Goal: Navigation & Orientation: Find specific page/section

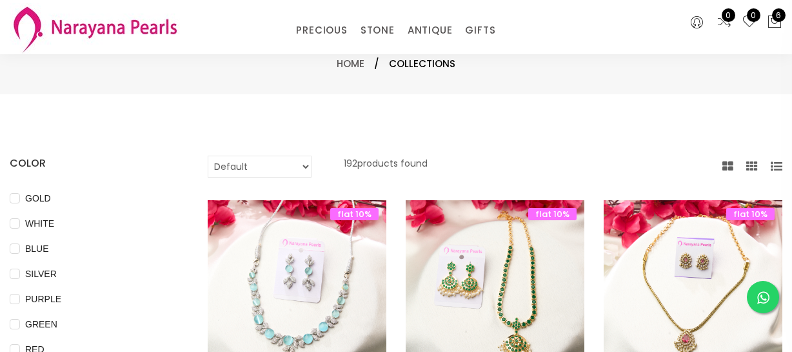
select select "INR"
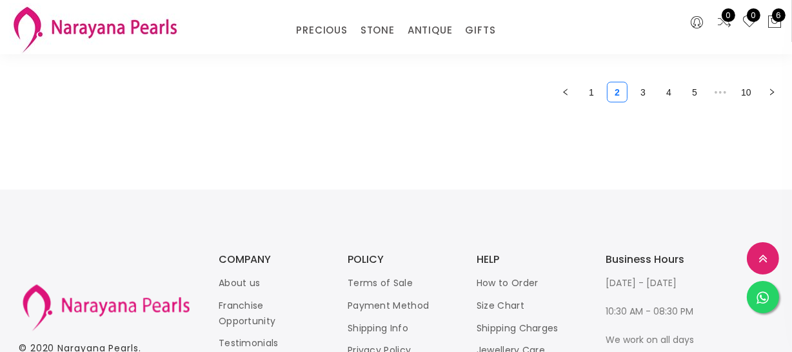
scroll to position [1717, 0]
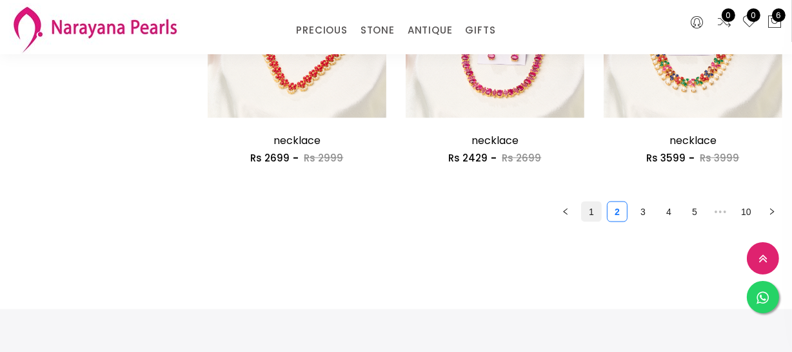
click at [587, 213] on link "1" at bounding box center [591, 211] width 19 height 19
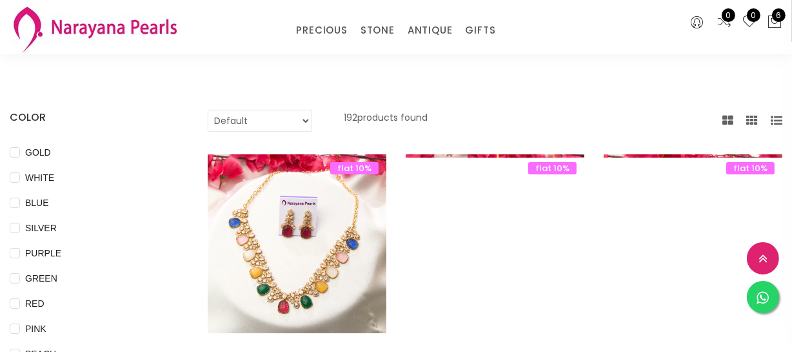
scroll to position [117, 0]
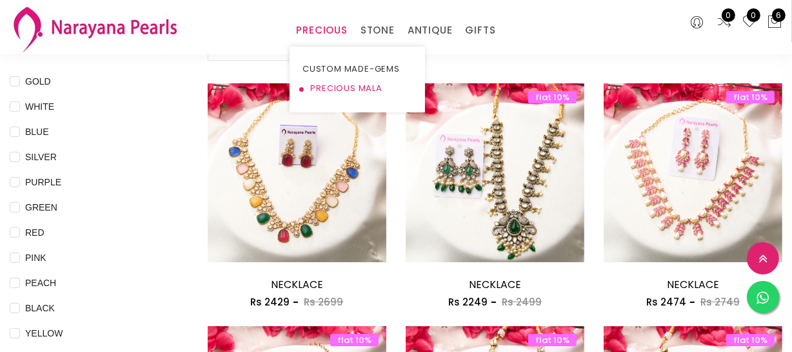
click at [325, 83] on link "PRECIOUS MALA" at bounding box center [358, 88] width 110 height 19
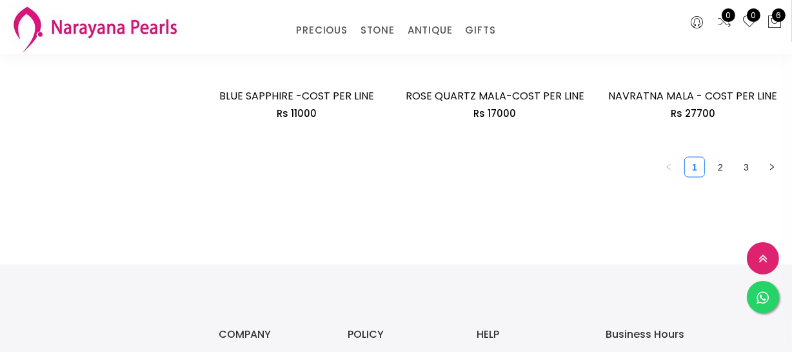
scroll to position [1819, 0]
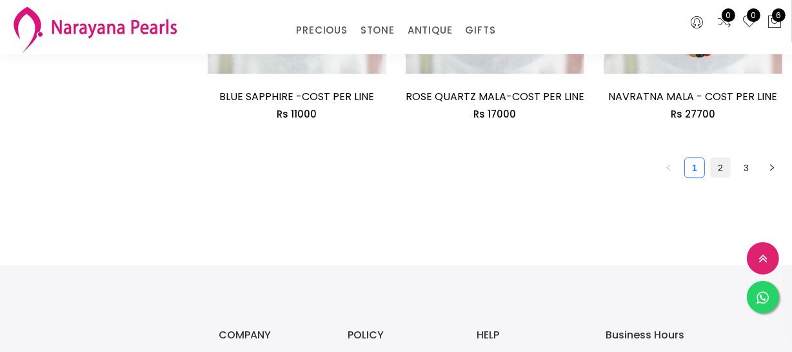
click at [723, 168] on link "2" at bounding box center [720, 167] width 19 height 19
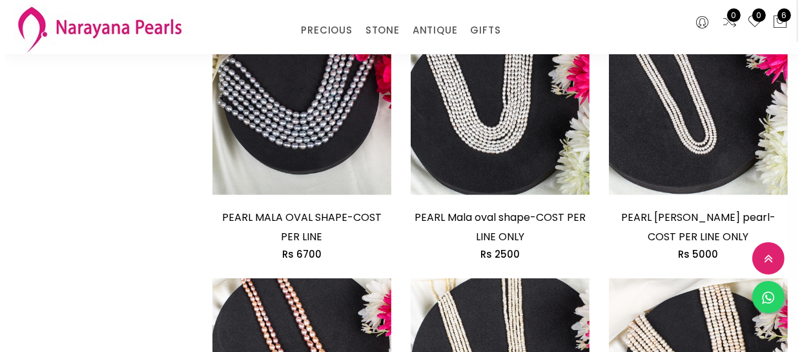
scroll to position [997, 0]
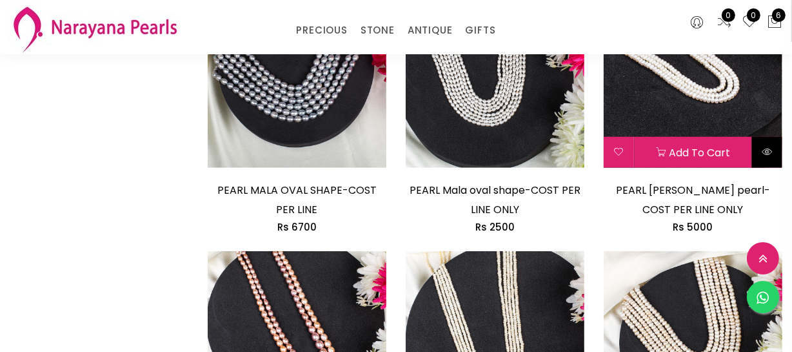
click at [770, 158] on button at bounding box center [767, 152] width 30 height 31
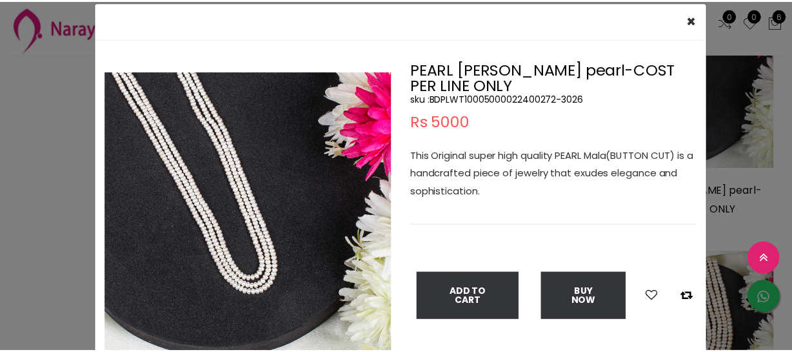
scroll to position [58, 0]
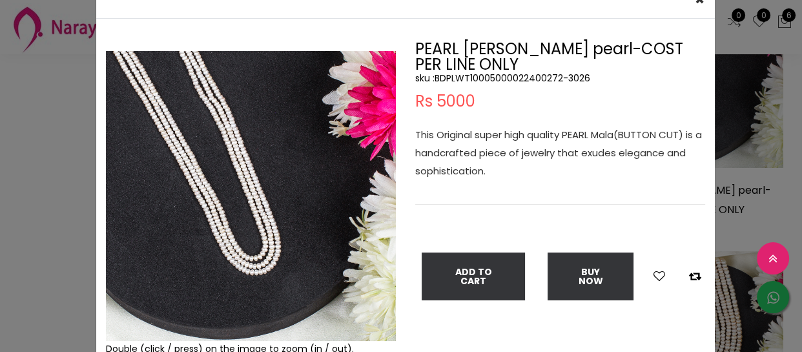
click at [0, 184] on div "× Close Double (click / press) on the image to zoom (in / out). PEARL [PERSON_N…" at bounding box center [401, 176] width 802 height 352
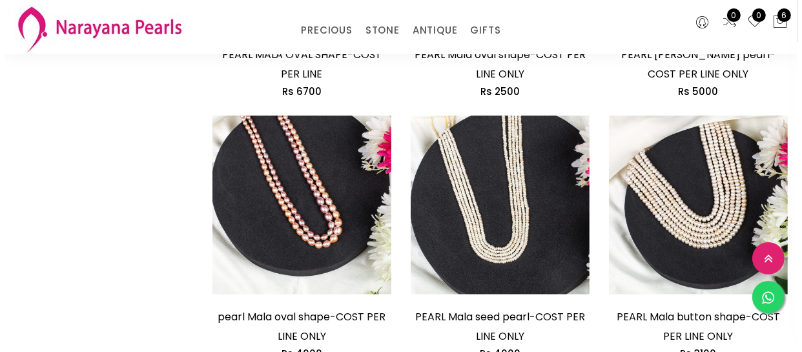
scroll to position [1173, 0]
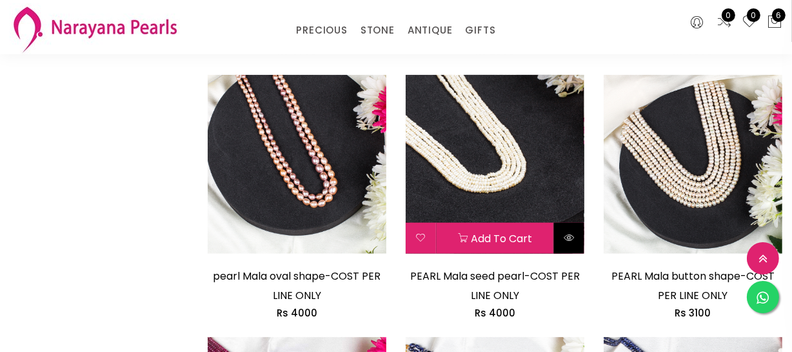
click at [564, 232] on icon at bounding box center [569, 237] width 10 height 10
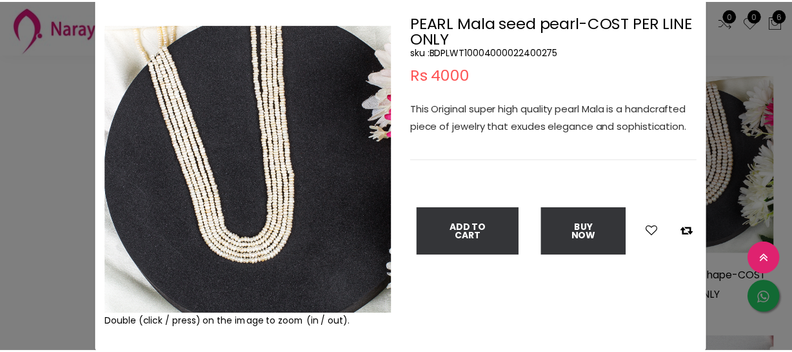
scroll to position [58, 0]
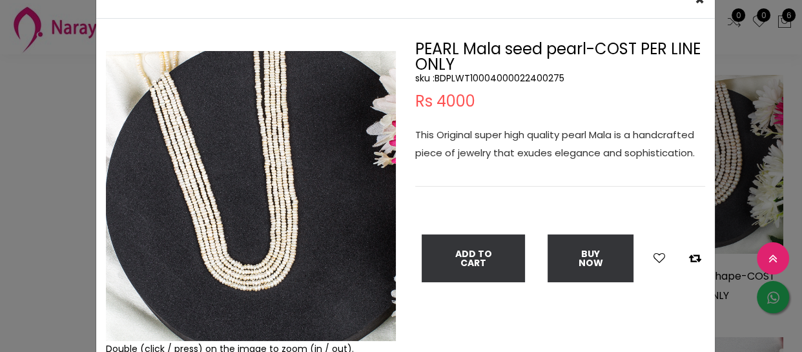
click at [70, 193] on div "× Close Double (click / press) on the image to zoom (in / out). PEARL Mala seed…" at bounding box center [401, 176] width 802 height 352
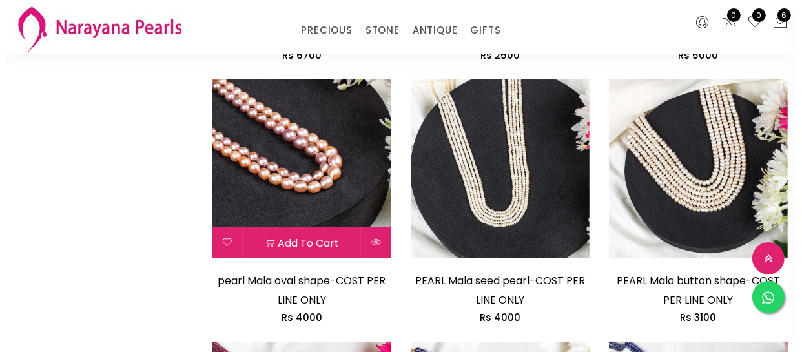
scroll to position [1232, 0]
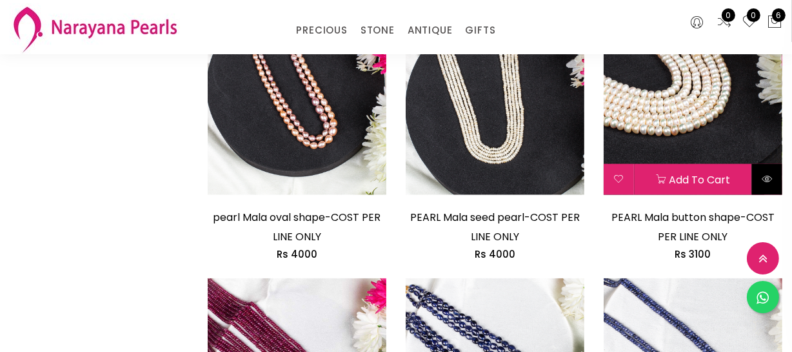
click at [779, 176] on button at bounding box center [767, 179] width 30 height 31
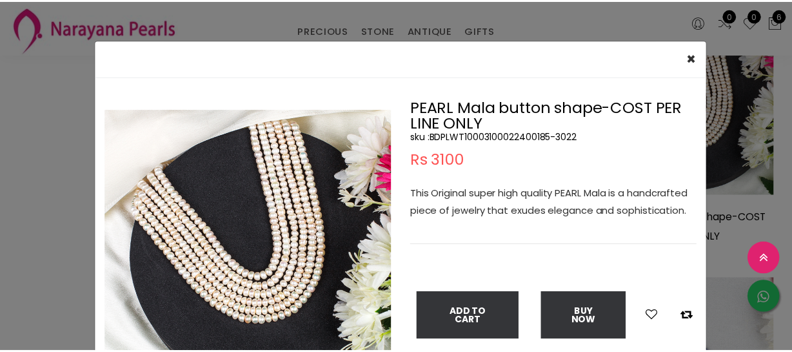
scroll to position [58, 0]
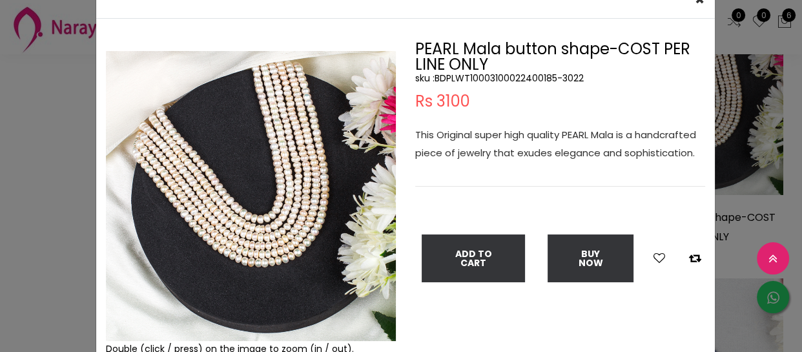
click at [25, 184] on div "× Close Double (click / press) on the image to zoom (in / out). PEARL Mala butt…" at bounding box center [401, 176] width 802 height 352
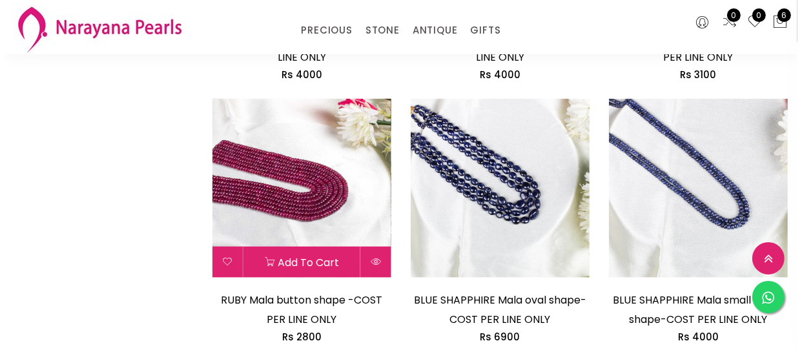
scroll to position [1466, 0]
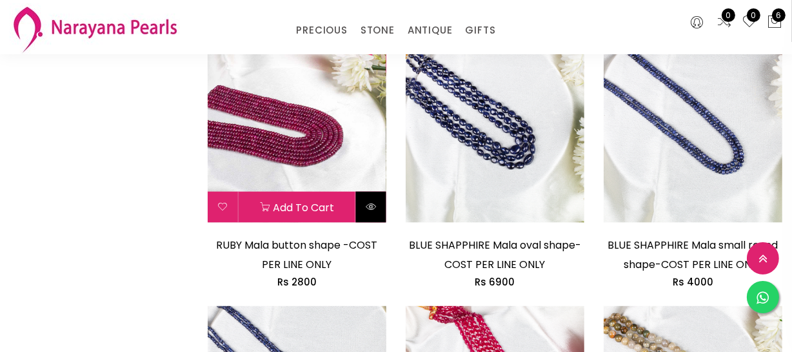
click at [376, 208] on icon at bounding box center [371, 206] width 10 height 10
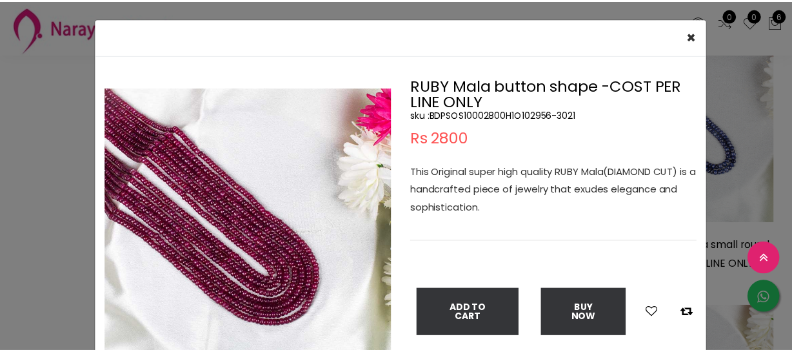
scroll to position [58, 0]
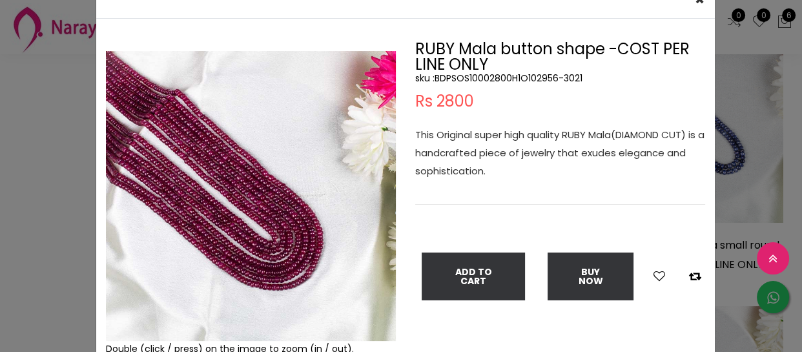
click at [48, 154] on div "× Close Double (click / press) on the image to zoom (in / out). RUBY Mala butto…" at bounding box center [401, 176] width 802 height 352
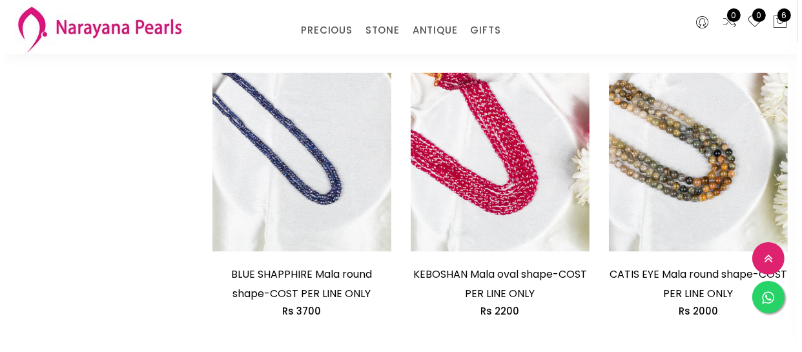
scroll to position [1701, 0]
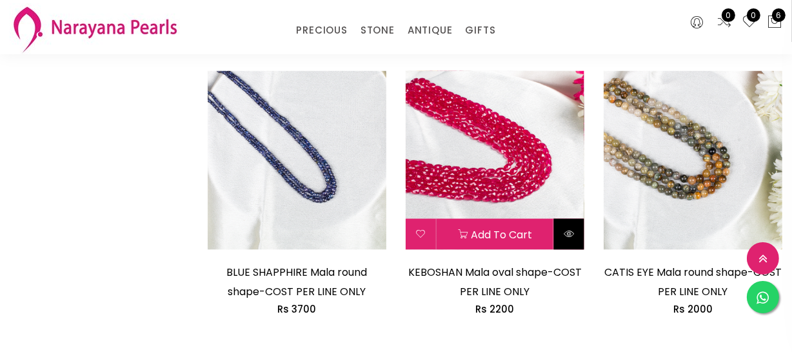
click at [581, 236] on button at bounding box center [569, 234] width 30 height 31
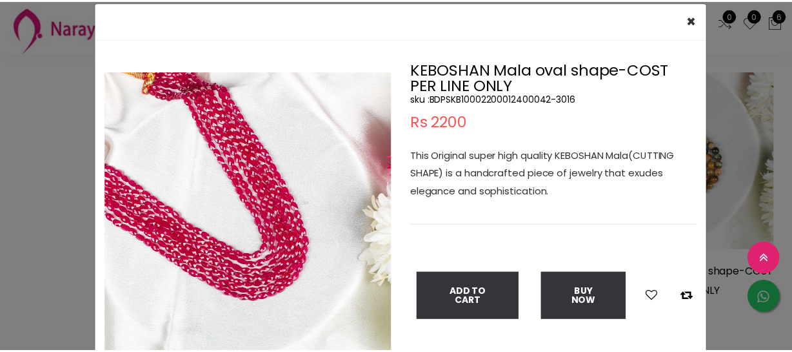
scroll to position [58, 0]
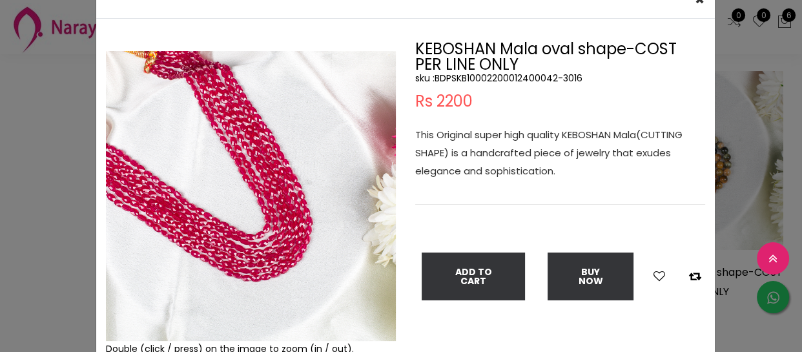
click at [46, 187] on div "× Close Double (click / press) on the image to zoom (in / out). KEBOSHAN Mala o…" at bounding box center [401, 176] width 802 height 352
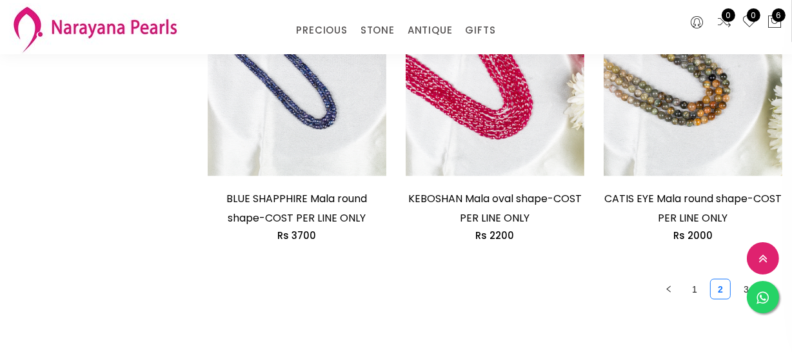
scroll to position [1877, 0]
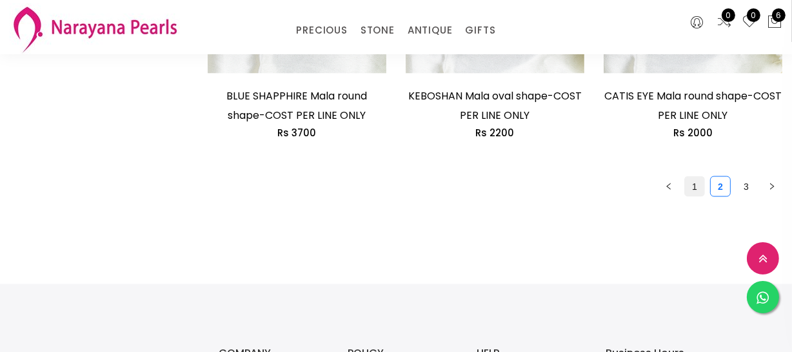
click at [700, 194] on link "1" at bounding box center [694, 186] width 19 height 19
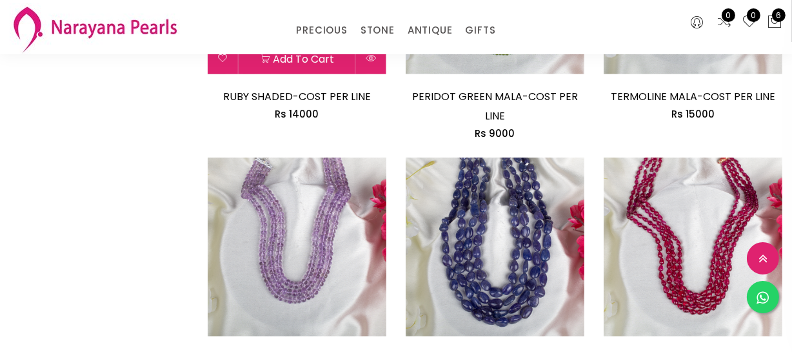
scroll to position [703, 0]
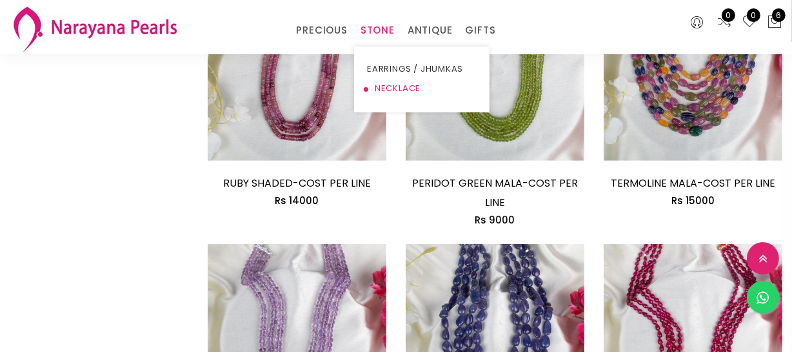
click at [378, 86] on link "NECKLACE" at bounding box center [422, 88] width 110 height 19
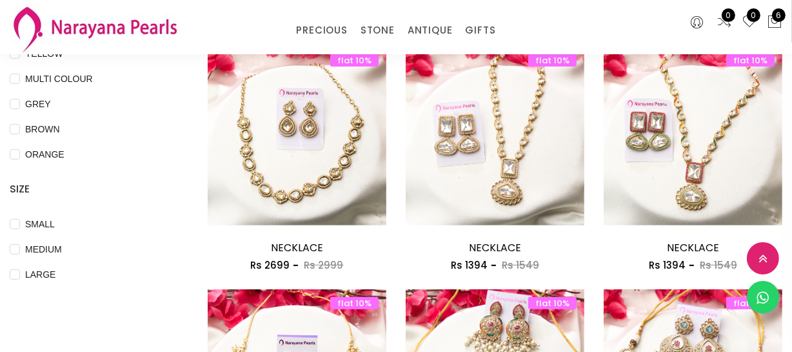
scroll to position [293, 0]
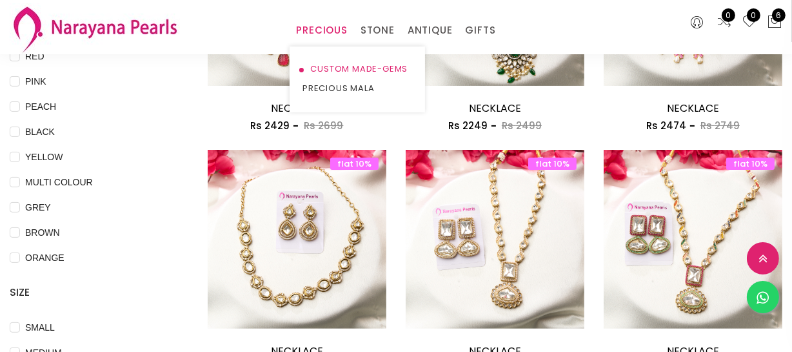
click at [325, 63] on link "CUSTOM MADE-GEMS" at bounding box center [358, 68] width 110 height 19
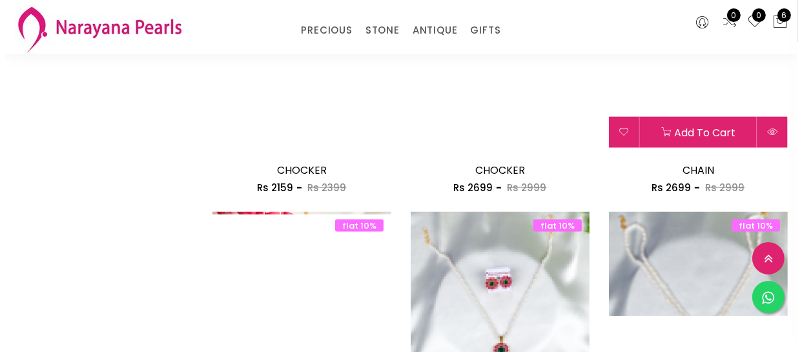
scroll to position [1642, 0]
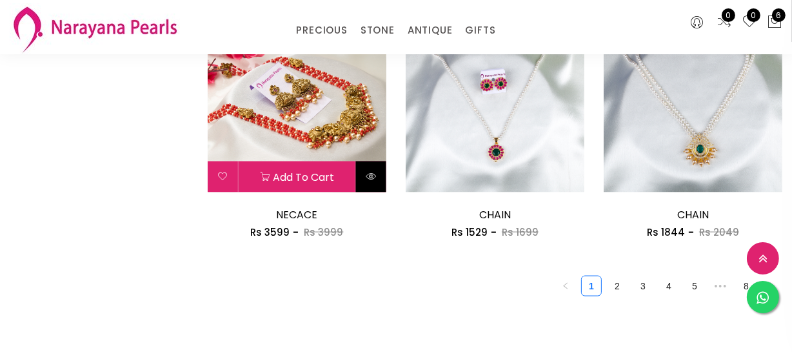
click at [372, 178] on icon at bounding box center [371, 176] width 10 height 10
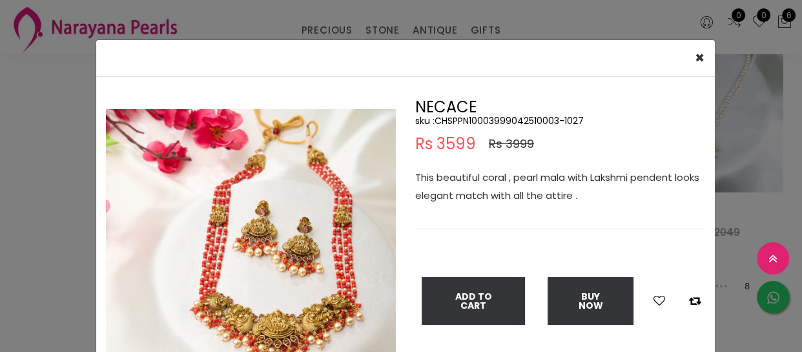
scroll to position [58, 0]
